Goal: Task Accomplishment & Management: Complete application form

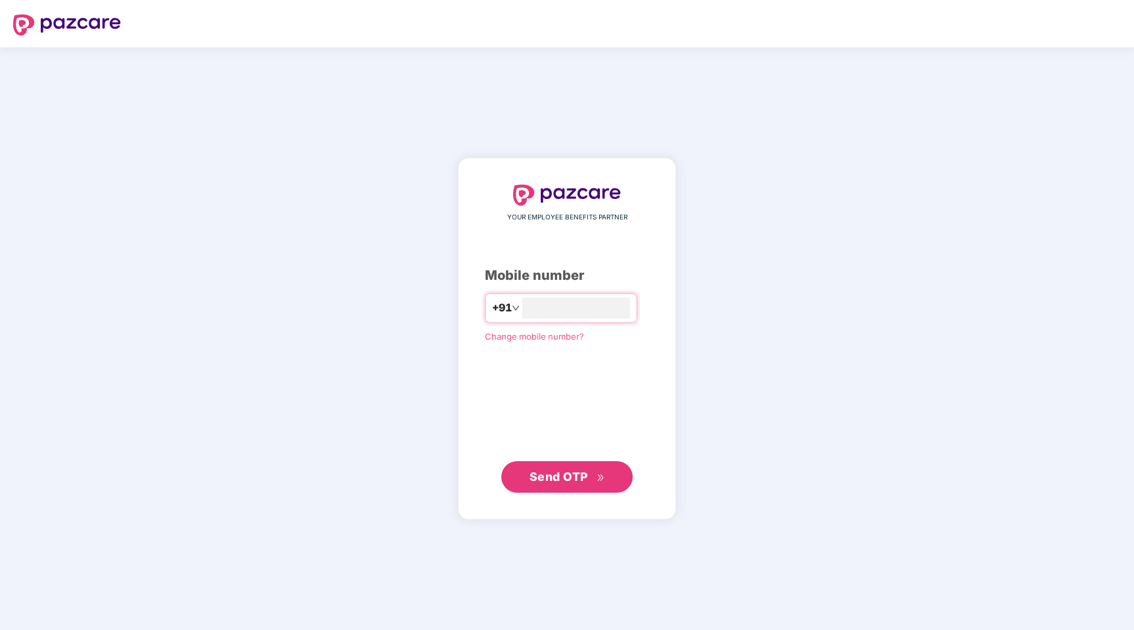
type input "**********"
click at [571, 462] on button "Send OTP" at bounding box center [566, 477] width 131 height 32
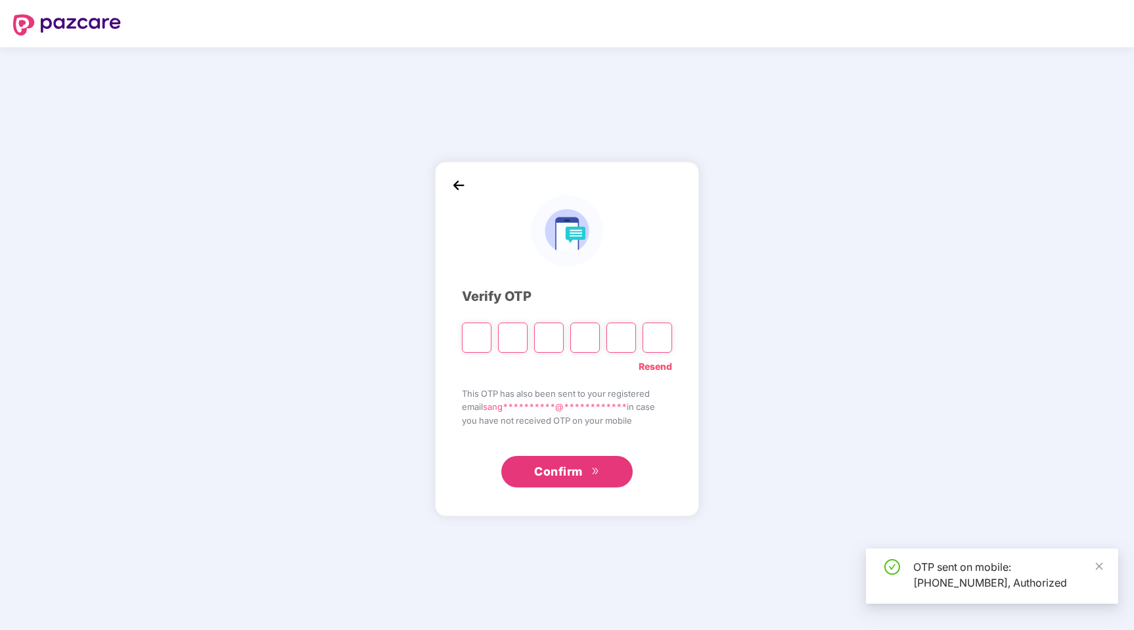
type input "*"
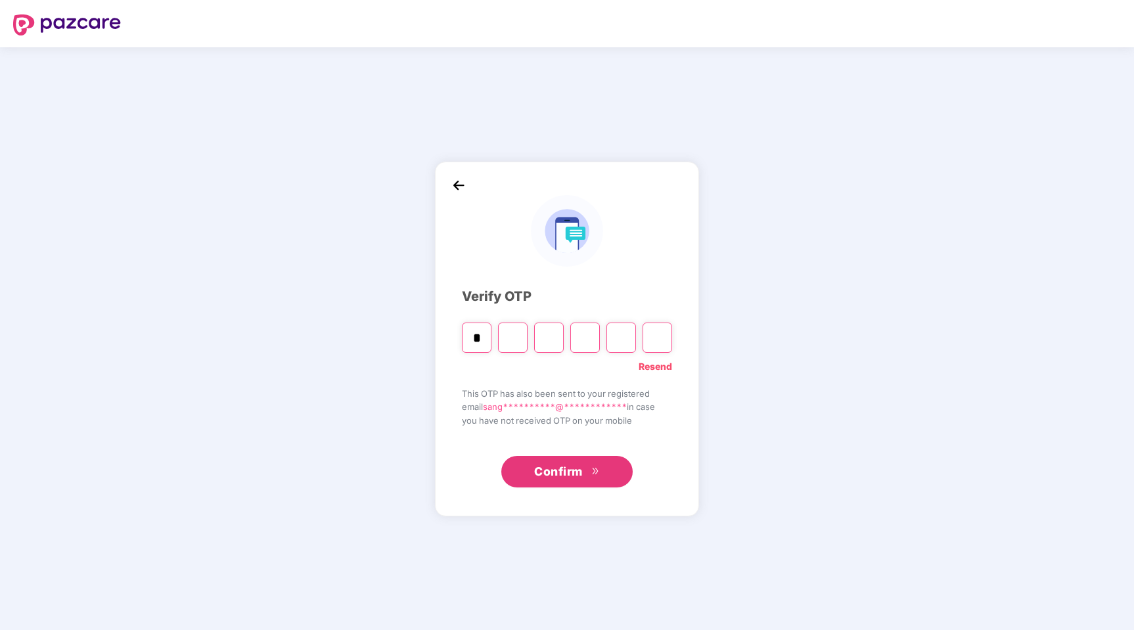
type input "*"
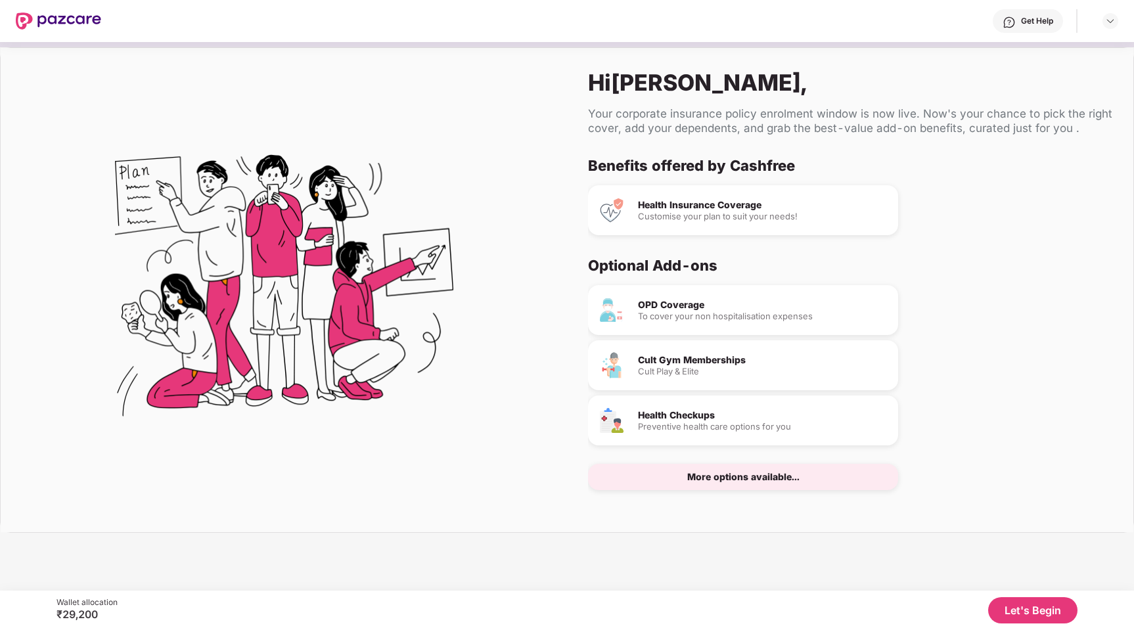
click at [739, 476] on div "More options available..." at bounding box center [743, 476] width 112 height 9
click at [707, 353] on div "Cult Gym Memberships Cult Play & Elite" at bounding box center [743, 365] width 310 height 50
click at [887, 535] on div "Hi Sangeeta , Your corporate insurance policy enrolment window is now live. Now…" at bounding box center [567, 309] width 1134 height 535
click at [1028, 611] on button "Let's Begin" at bounding box center [1032, 610] width 89 height 26
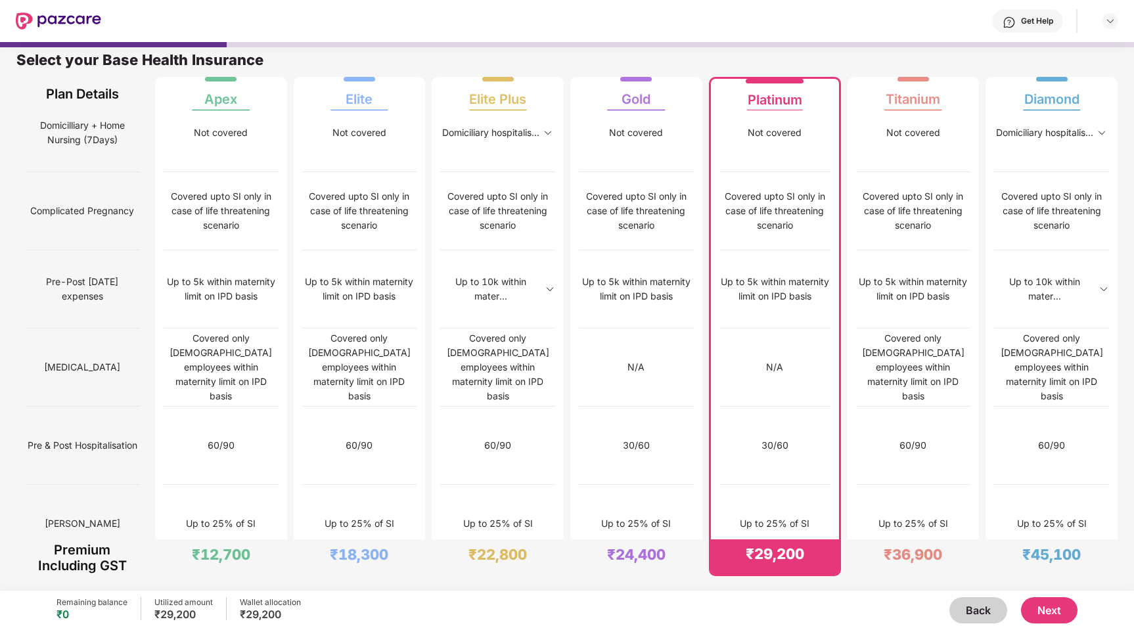
scroll to position [1077, 0]
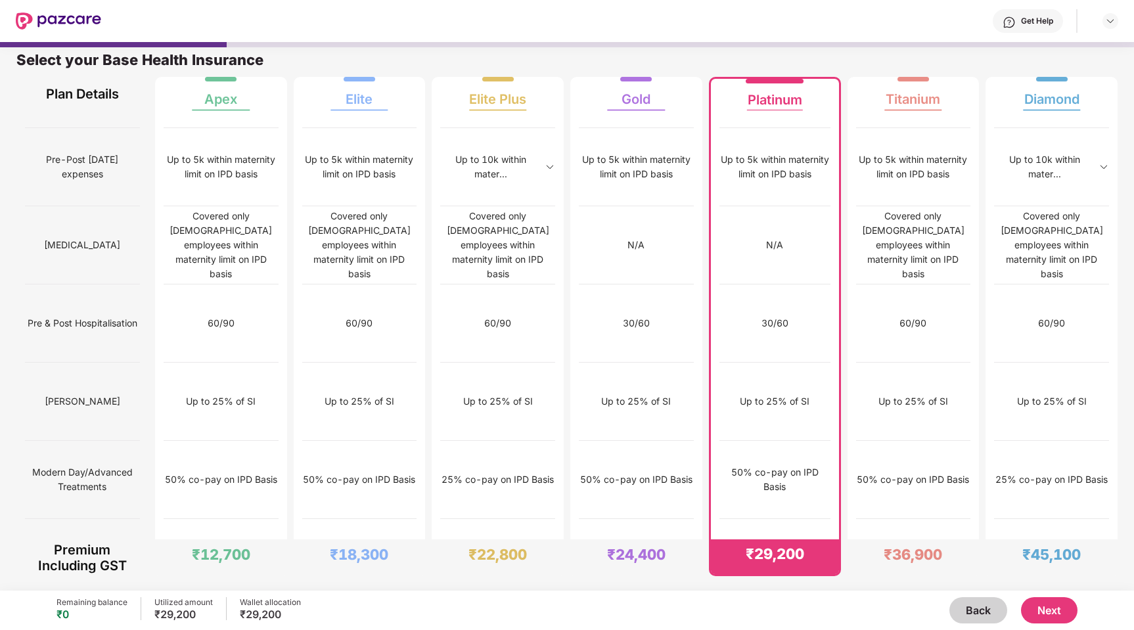
click at [821, 552] on img at bounding box center [825, 557] width 11 height 11
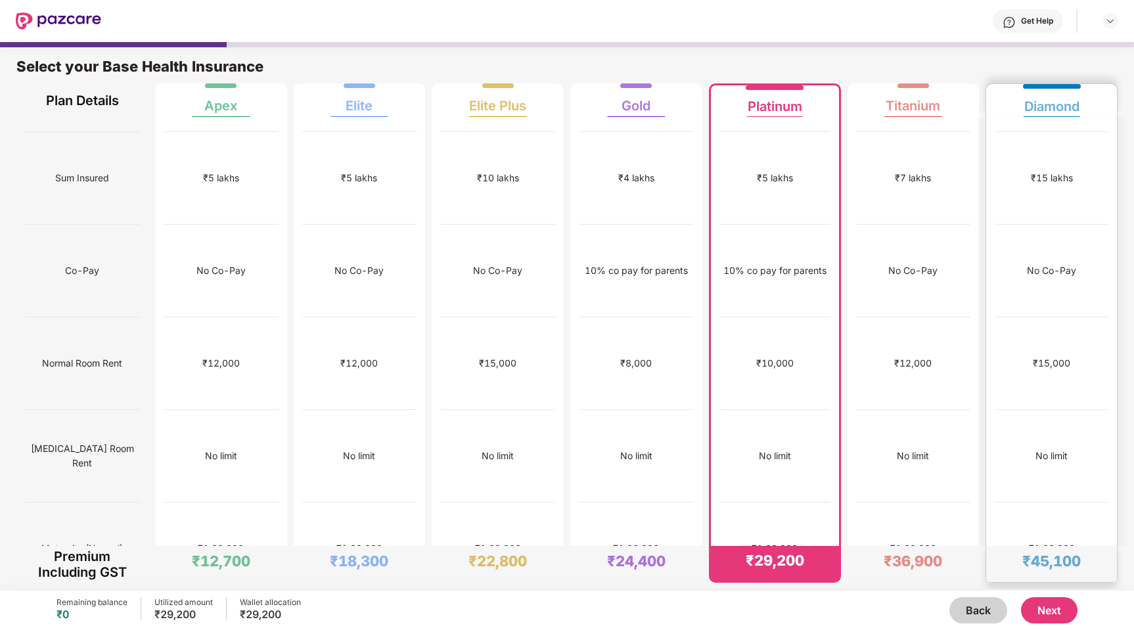
scroll to position [0, 0]
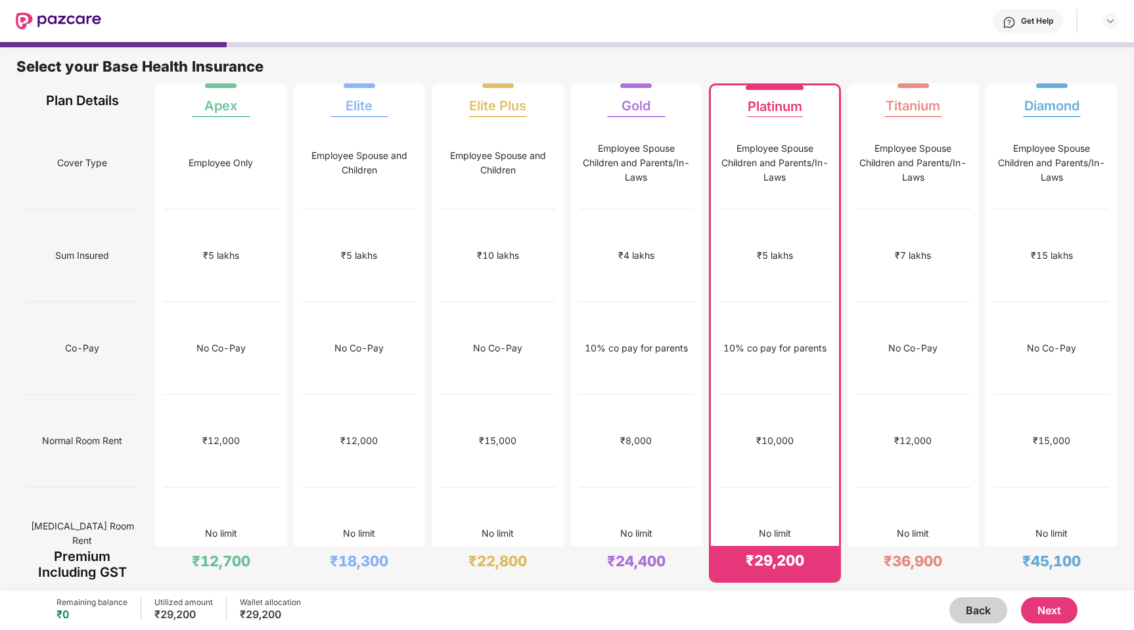
click at [788, 319] on div "10% co pay for parents" at bounding box center [774, 348] width 111 height 93
click at [1060, 612] on button "Next" at bounding box center [1049, 610] width 56 height 26
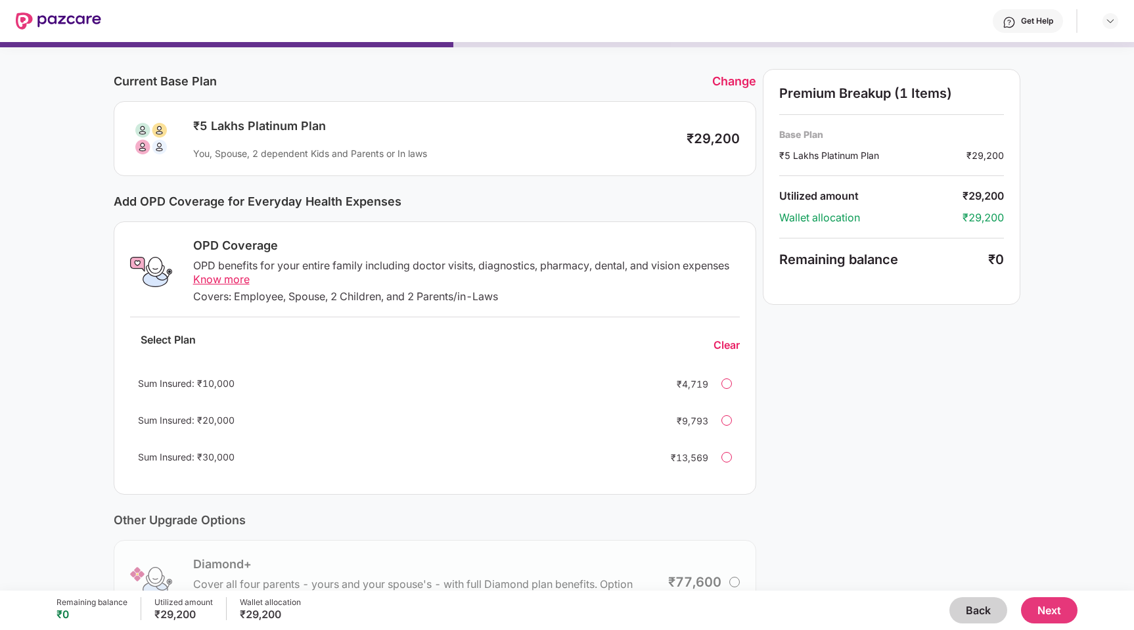
scroll to position [30, 0]
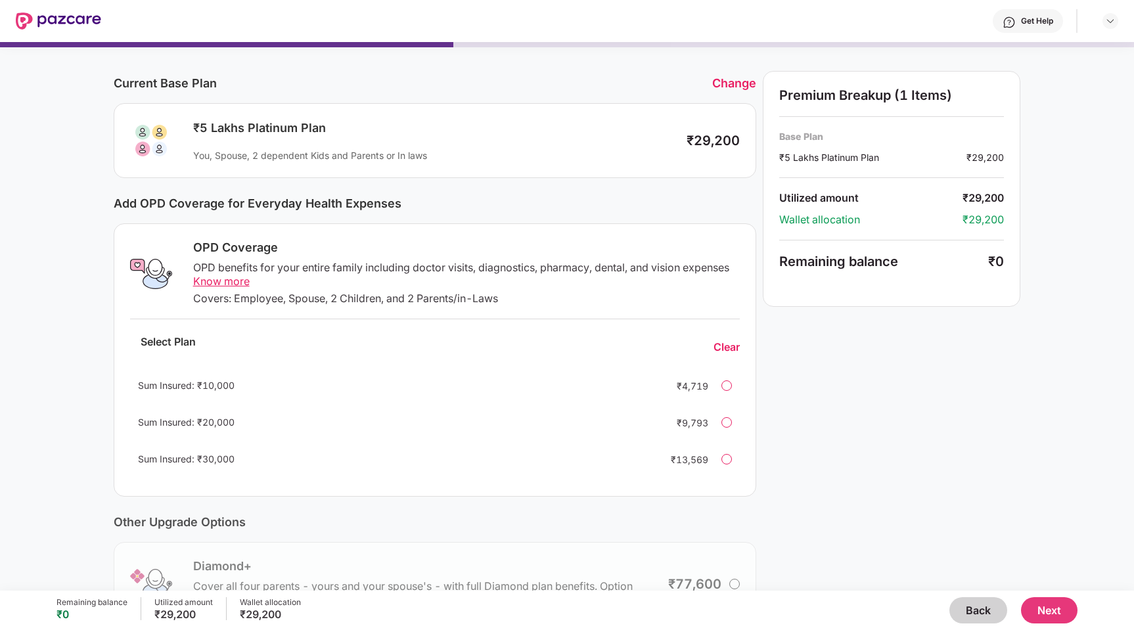
click at [218, 286] on span "Know more" at bounding box center [221, 281] width 56 height 13
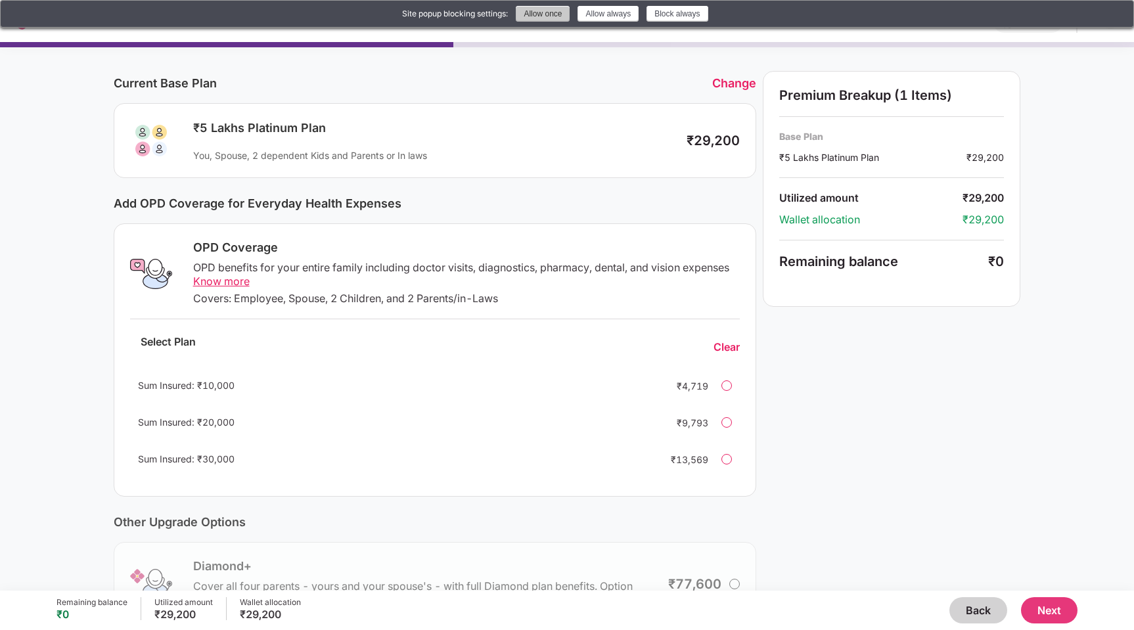
click at [556, 22] on button "Allow once" at bounding box center [543, 14] width 54 height 16
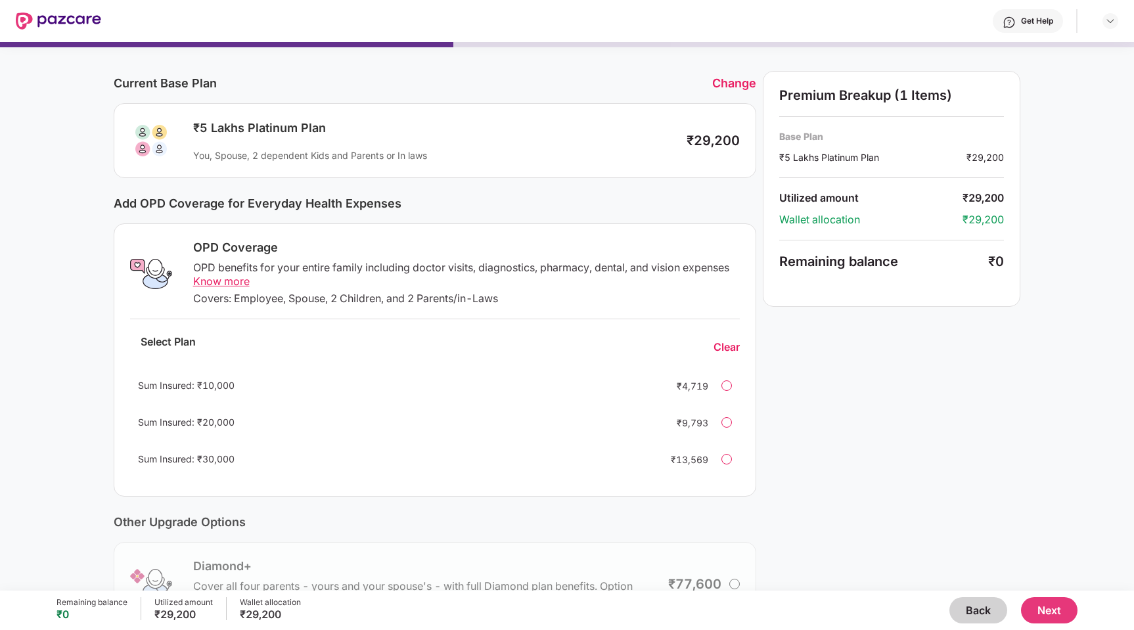
scroll to position [0, 0]
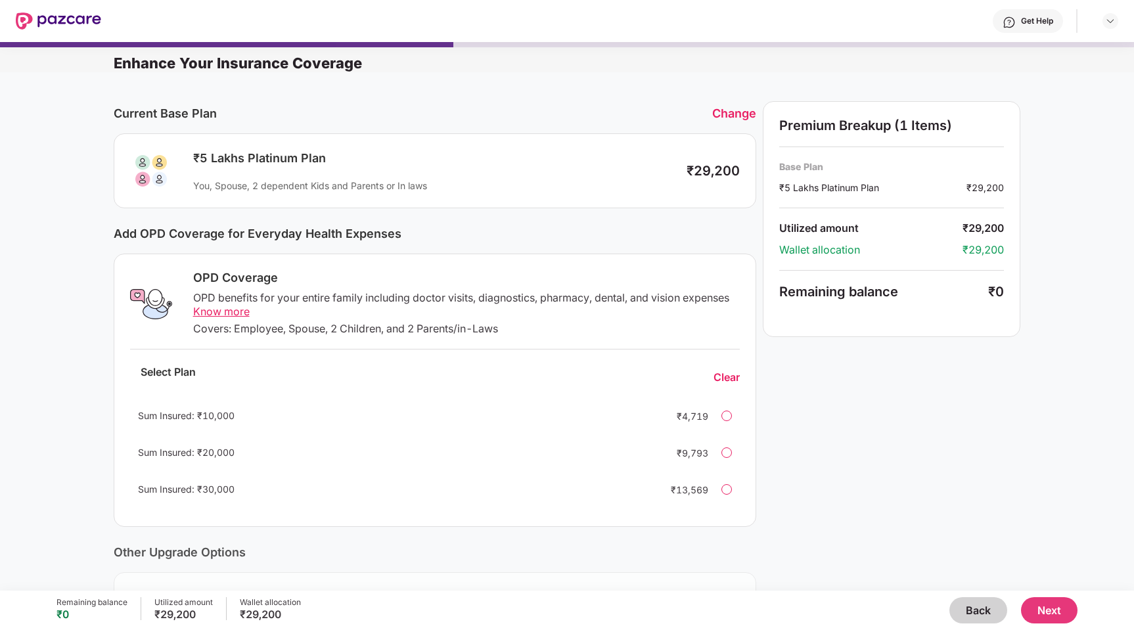
click at [1058, 610] on button "Next" at bounding box center [1049, 610] width 56 height 26
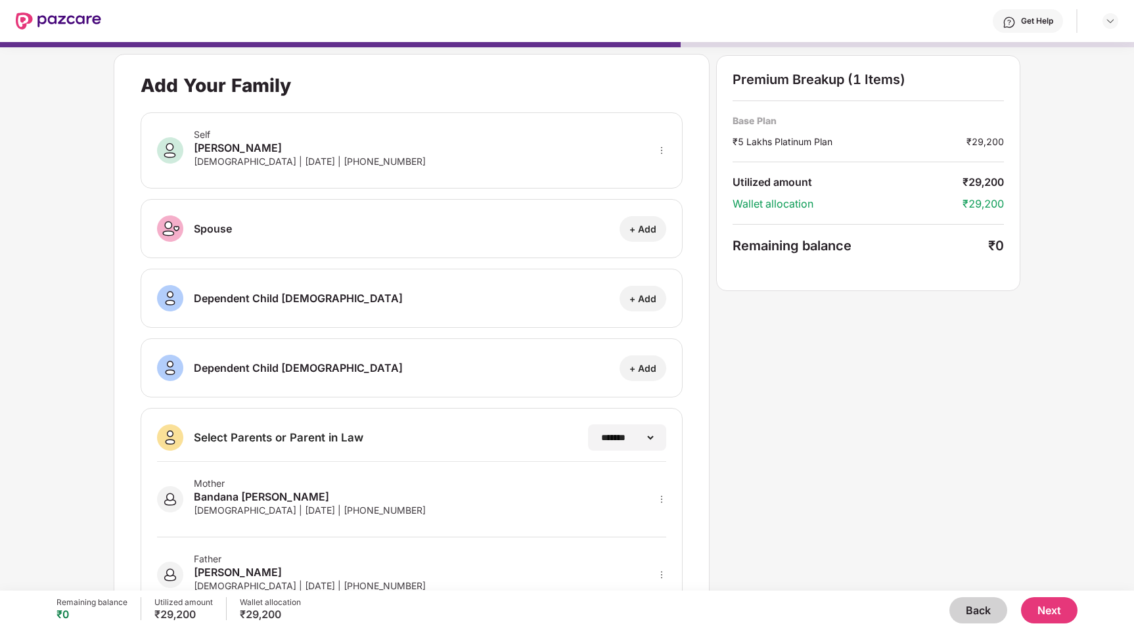
click at [1042, 600] on button "Next" at bounding box center [1049, 610] width 56 height 26
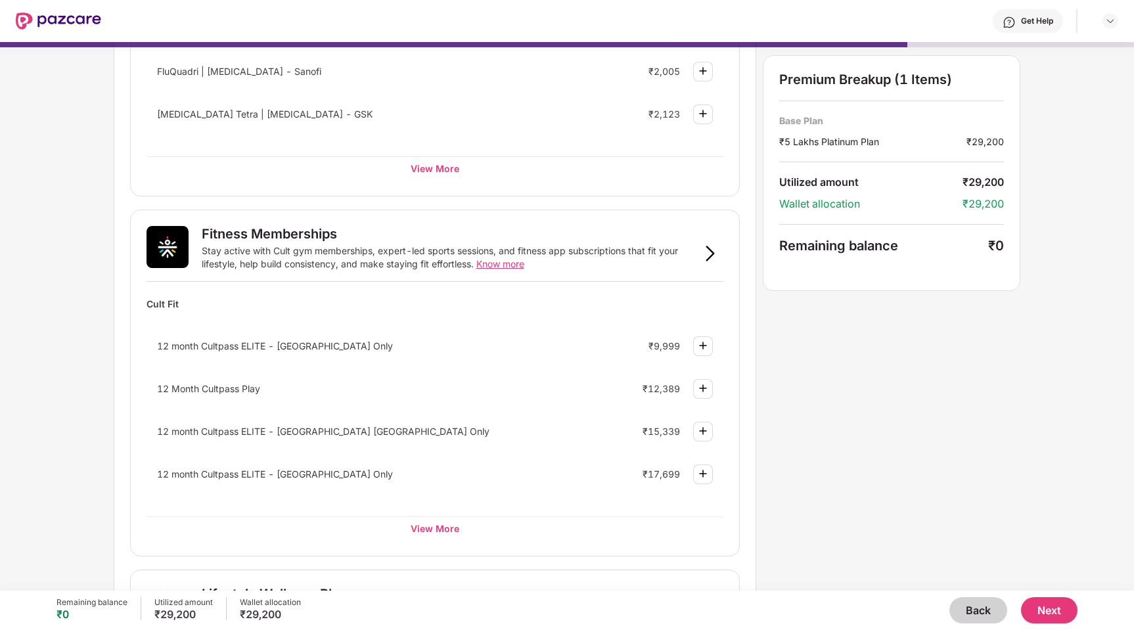
scroll to position [319, 0]
click at [440, 527] on div "View More" at bounding box center [434, 527] width 577 height 24
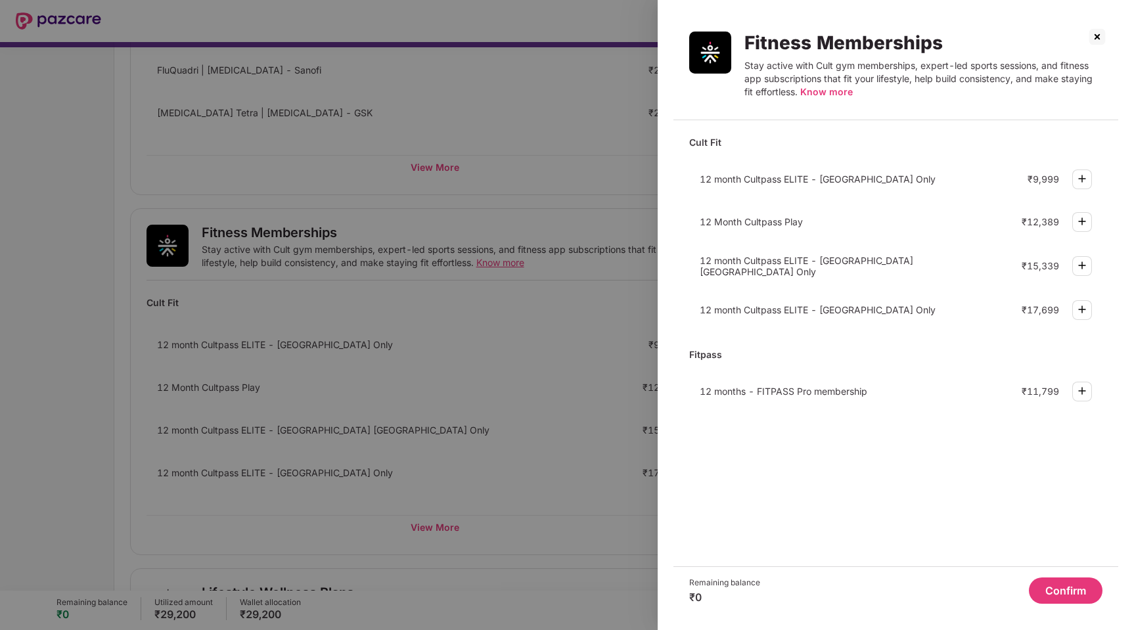
click at [436, 294] on div at bounding box center [567, 315] width 1134 height 630
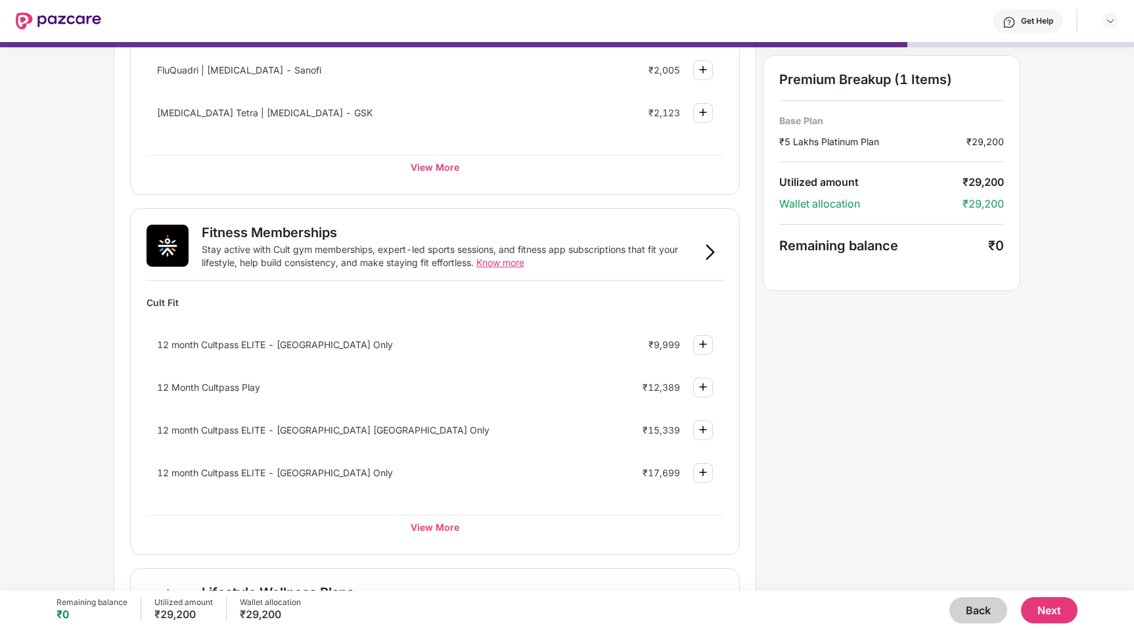
click at [498, 261] on span "Know more" at bounding box center [500, 262] width 48 height 11
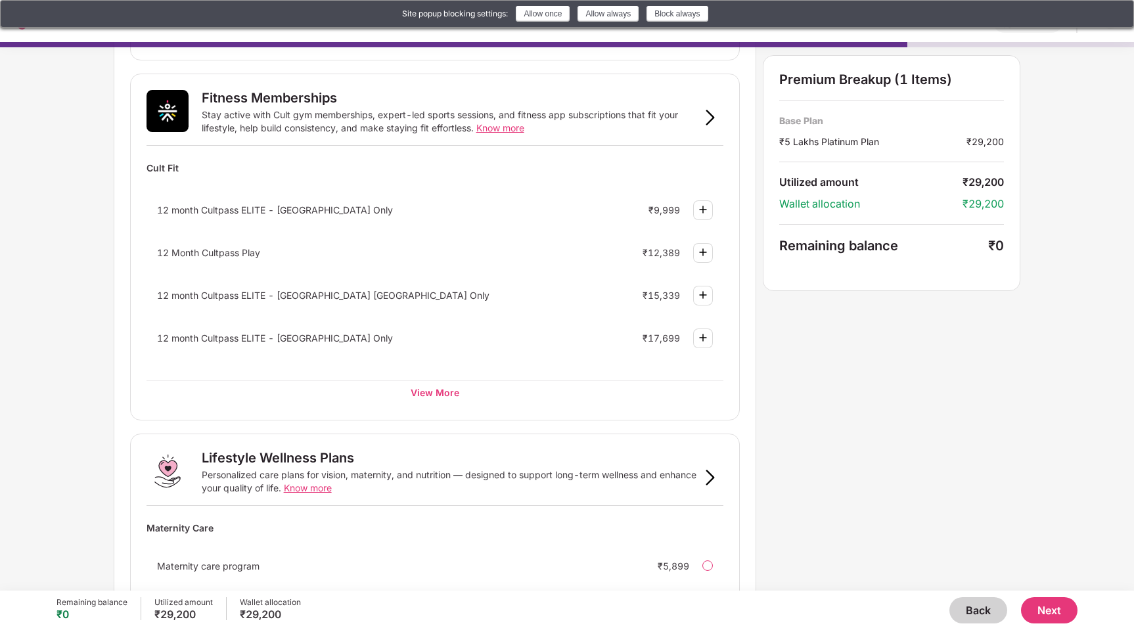
scroll to position [638, 0]
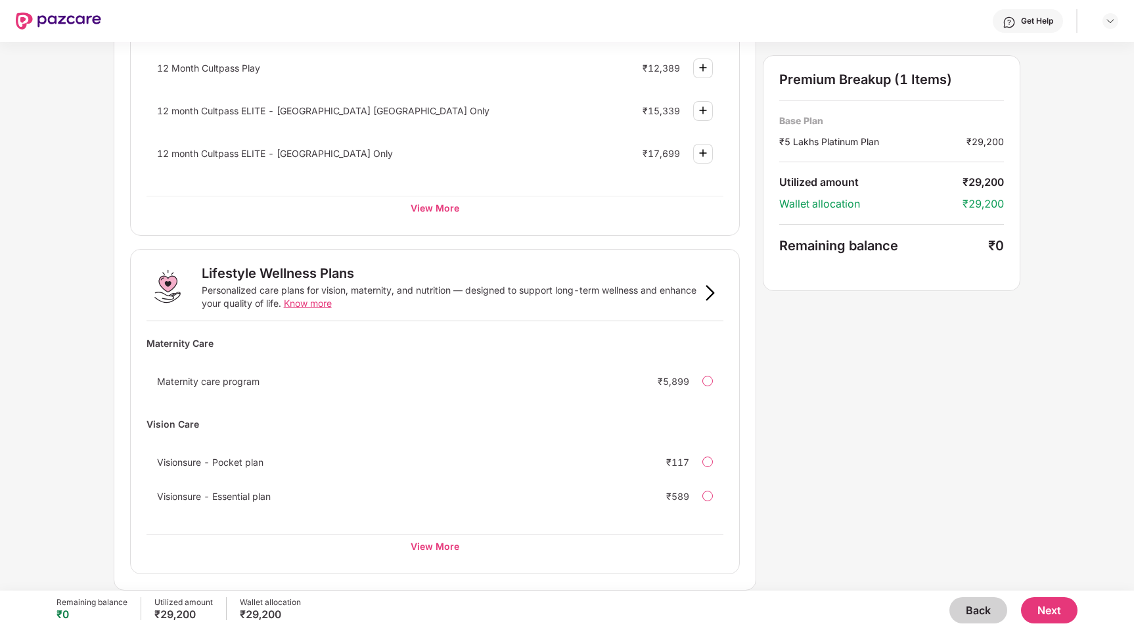
click at [1062, 604] on button "Next" at bounding box center [1049, 610] width 56 height 26
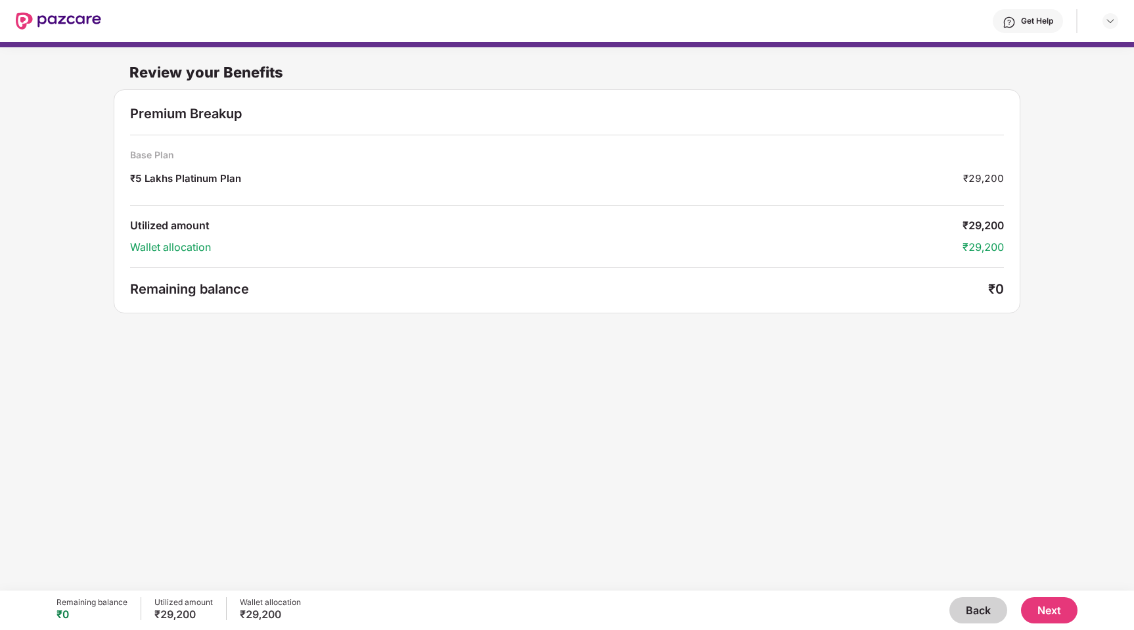
click at [1062, 611] on button "Next" at bounding box center [1049, 610] width 56 height 26
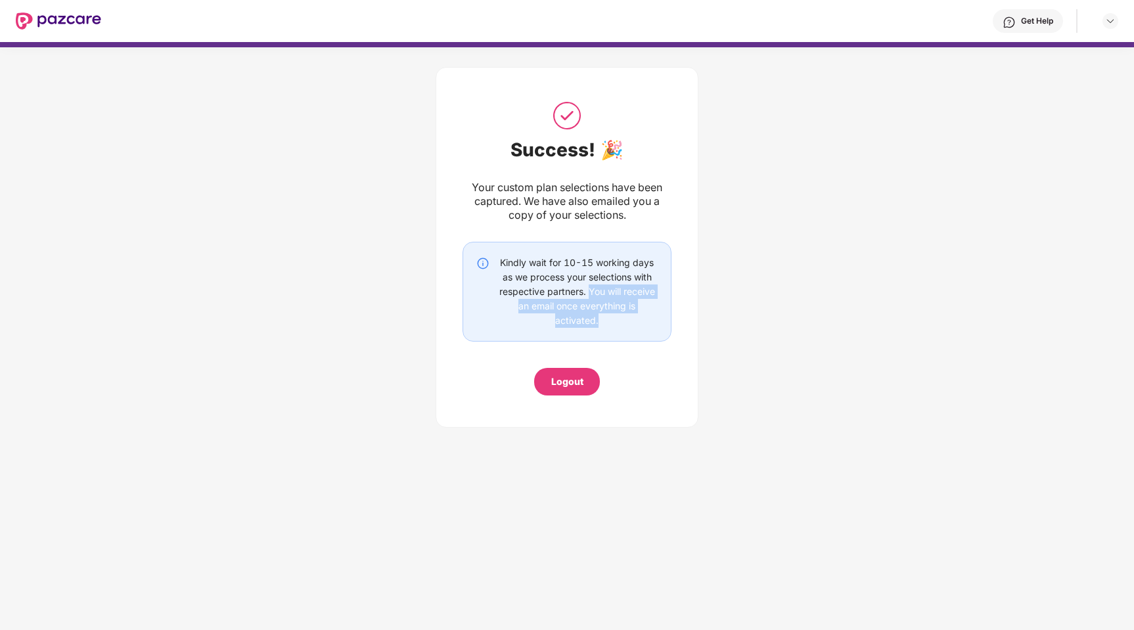
drag, startPoint x: 586, startPoint y: 291, endPoint x: 619, endPoint y: 319, distance: 43.3
click at [619, 319] on div "Kindly wait for 10-15 working days as we process your selections with respectiv…" at bounding box center [577, 292] width 162 height 72
